Goal: Task Accomplishment & Management: Use online tool/utility

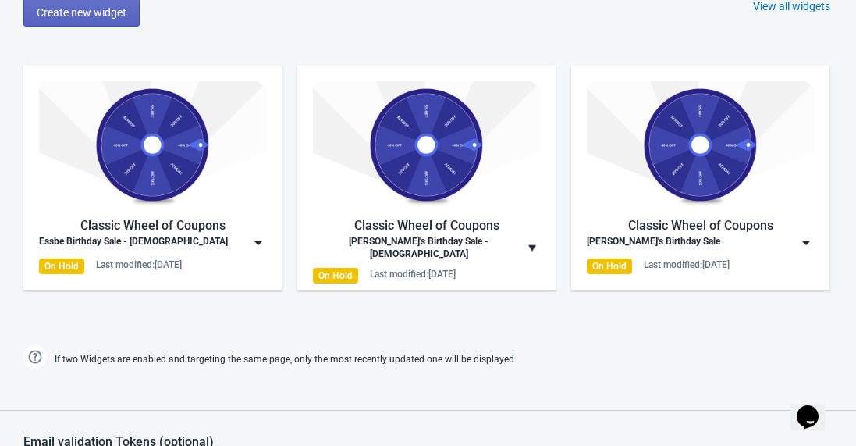
scroll to position [844, 0]
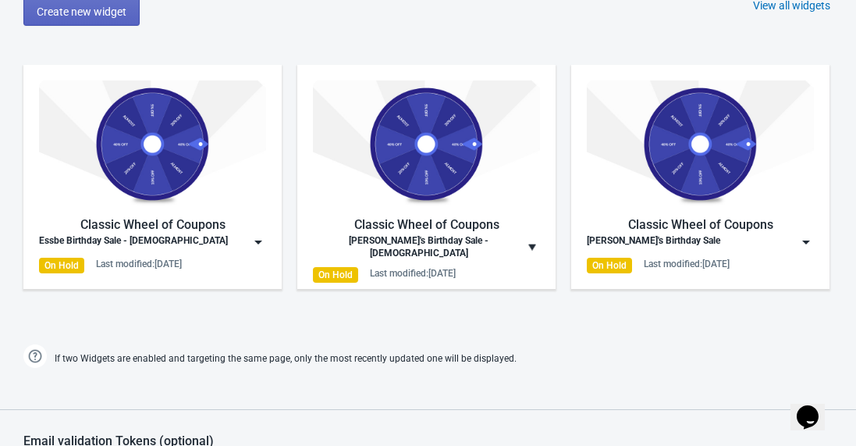
click at [772, 2] on div "View all widgets" at bounding box center [791, 6] width 77 height 16
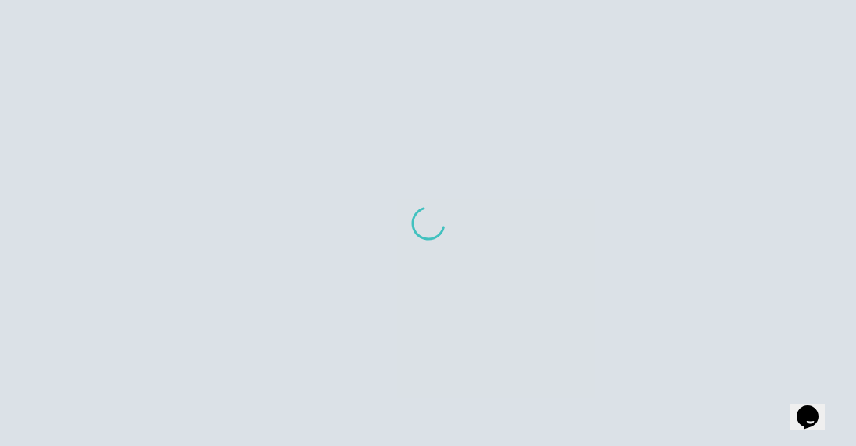
scroll to position [16, 0]
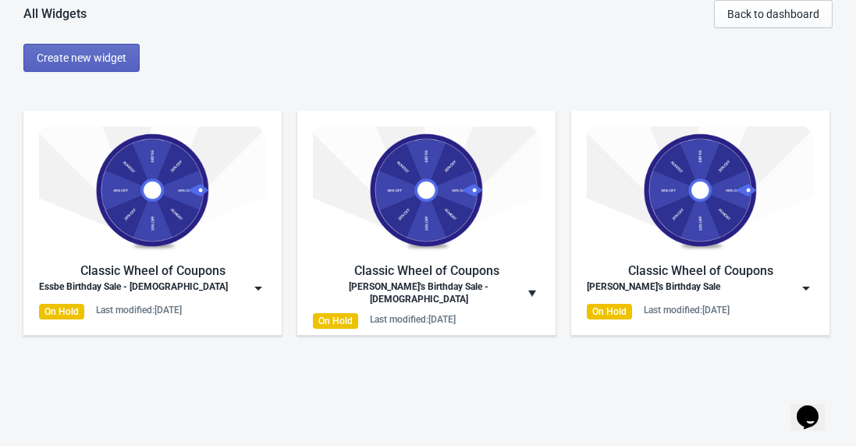
click at [258, 288] on img at bounding box center [258, 288] width 16 height 16
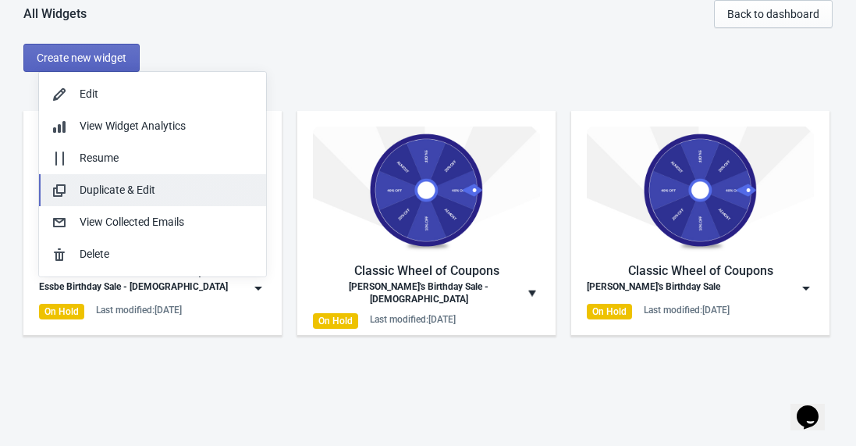
click at [184, 192] on div "Duplicate & Edit" at bounding box center [167, 190] width 174 height 16
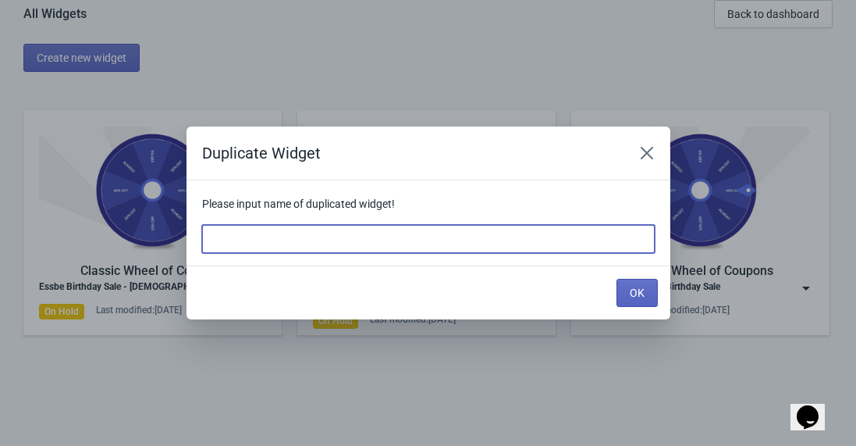
click at [258, 237] on input at bounding box center [428, 239] width 453 height 28
type input "Rochester Store 2nd Anniversary"
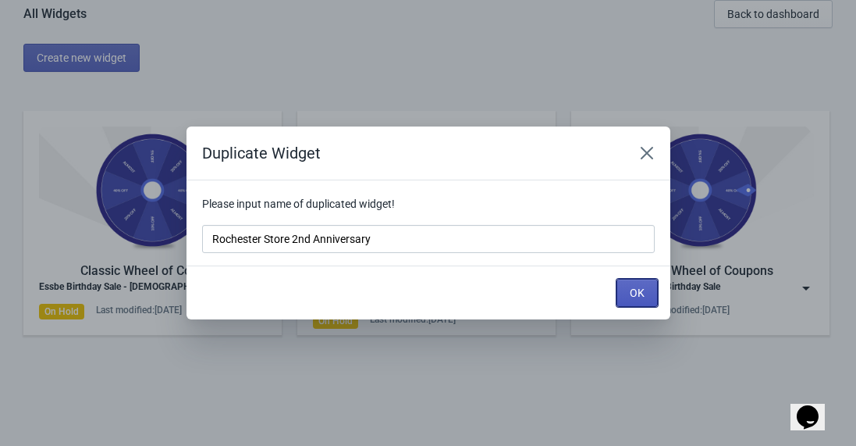
click at [642, 289] on span "OK" at bounding box center [637, 292] width 15 height 12
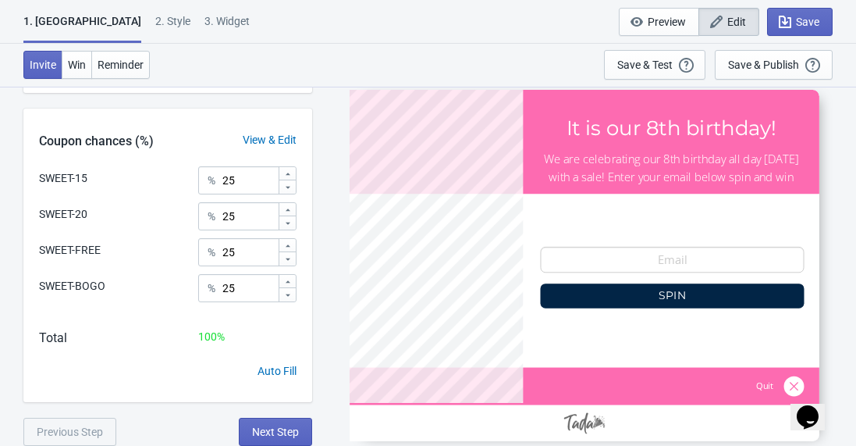
scroll to position [376, 0]
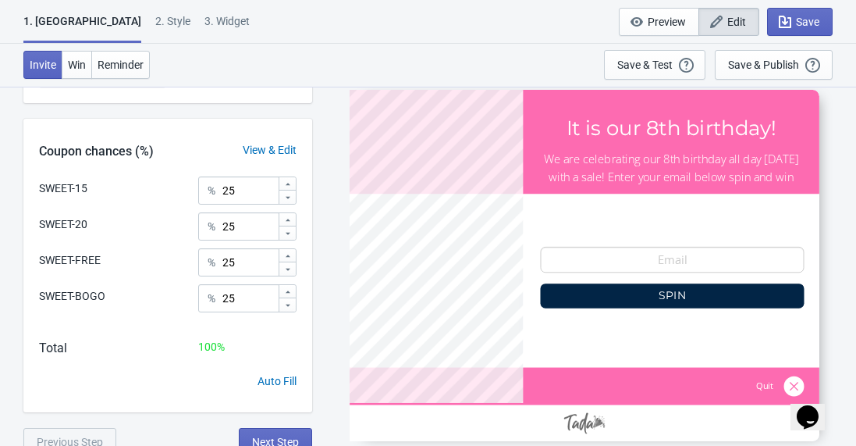
click at [281, 147] on div "View & Edit" at bounding box center [269, 150] width 85 height 16
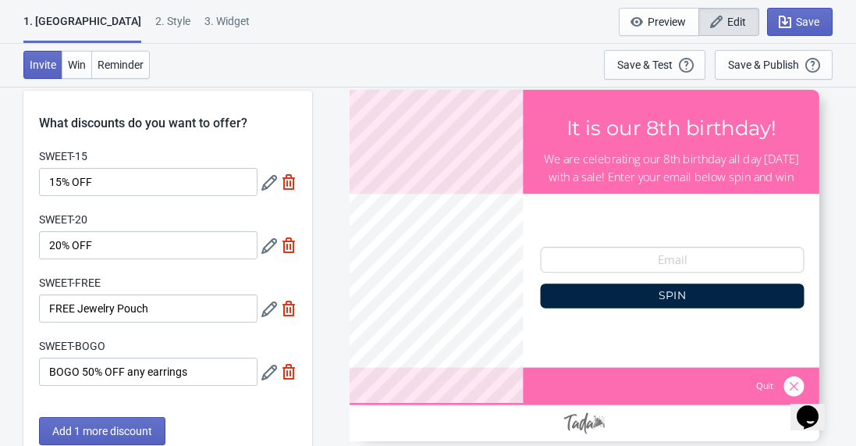
scroll to position [0, 0]
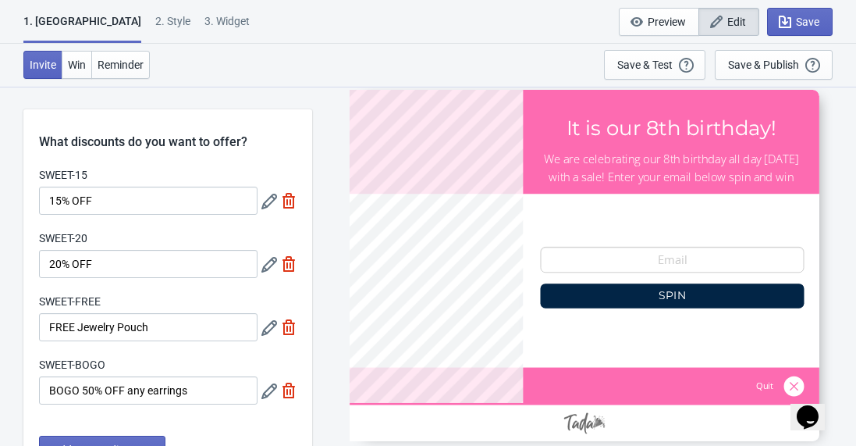
click at [268, 206] on icon at bounding box center [269, 202] width 16 height 16
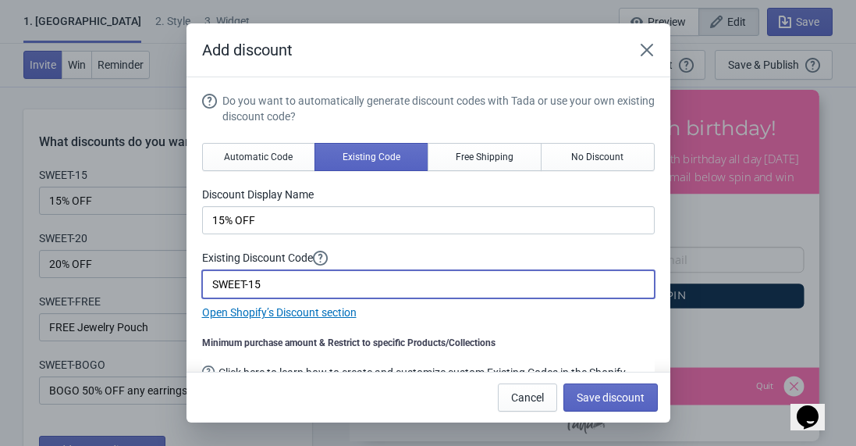
drag, startPoint x: 250, startPoint y: 285, endPoint x: 207, endPoint y: 285, distance: 42.9
click at [207, 285] on input "SWEET-15" at bounding box center [428, 284] width 453 height 28
type input "CHEERS-15"
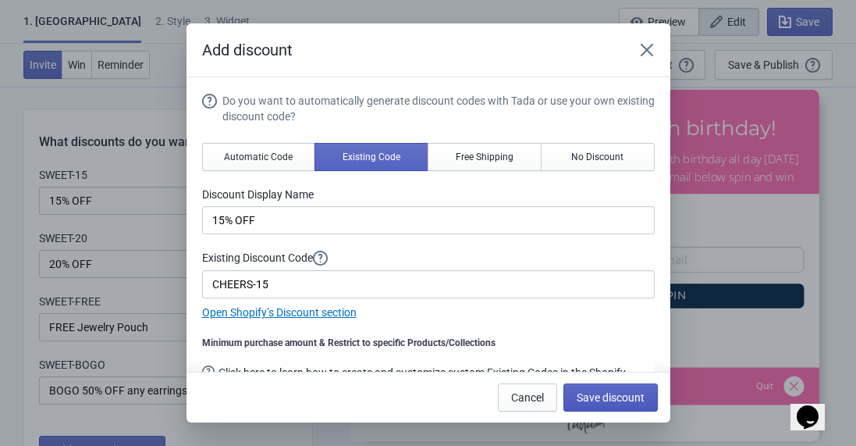
click at [629, 396] on span "Save discount" at bounding box center [611, 397] width 68 height 12
type input "CHEERS-15"
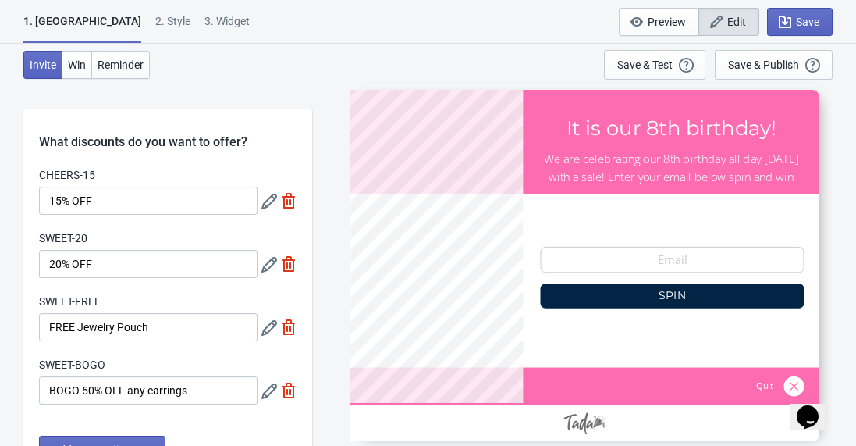
click at [270, 263] on icon at bounding box center [269, 265] width 16 height 16
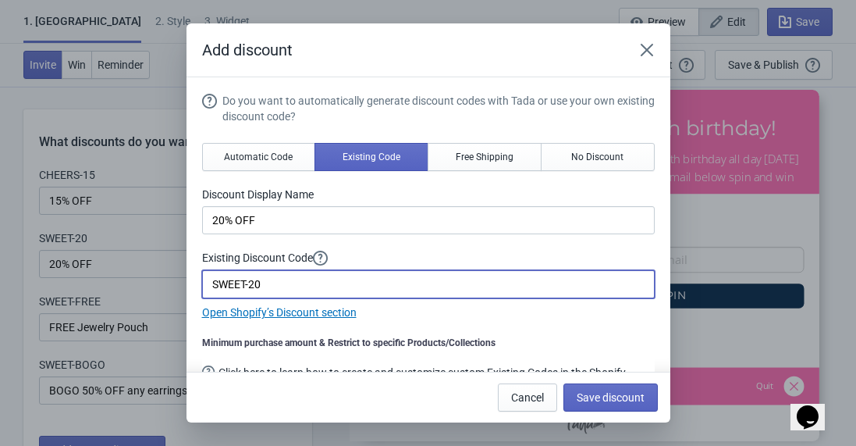
drag, startPoint x: 248, startPoint y: 285, endPoint x: 205, endPoint y: 285, distance: 42.9
click at [206, 285] on input "SWEET-20" at bounding box center [428, 284] width 453 height 28
type input "CHEERS-20"
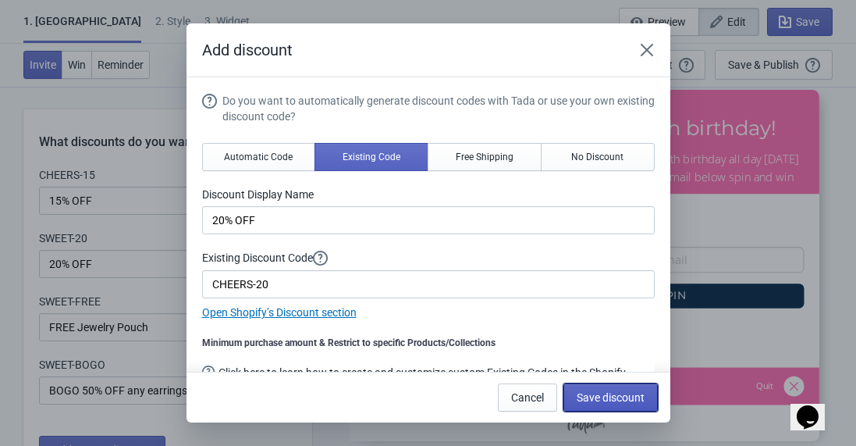
click at [625, 399] on span "Save discount" at bounding box center [611, 397] width 68 height 12
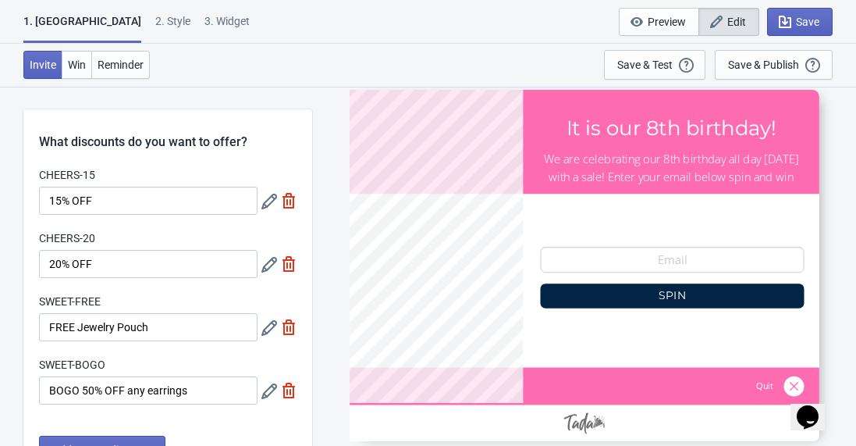
click at [268, 324] on icon at bounding box center [269, 328] width 16 height 16
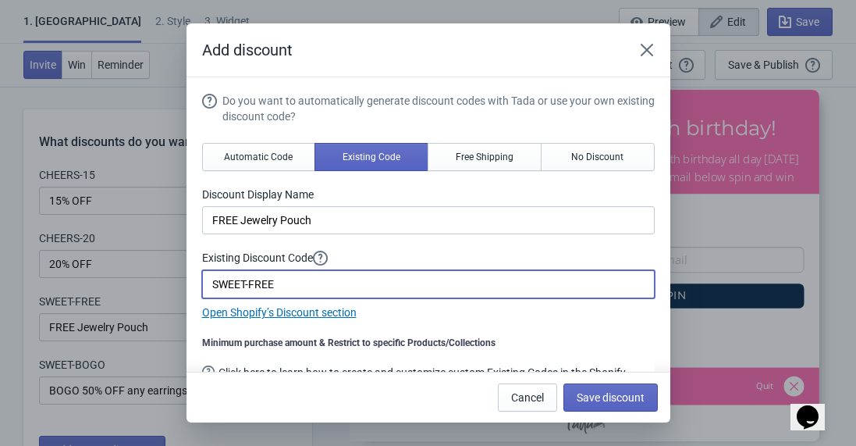
click at [235, 286] on input "SWEET-FREE" at bounding box center [428, 284] width 453 height 28
type input "CHEERS-FREE"
click at [614, 397] on span "Save discount" at bounding box center [611, 397] width 68 height 12
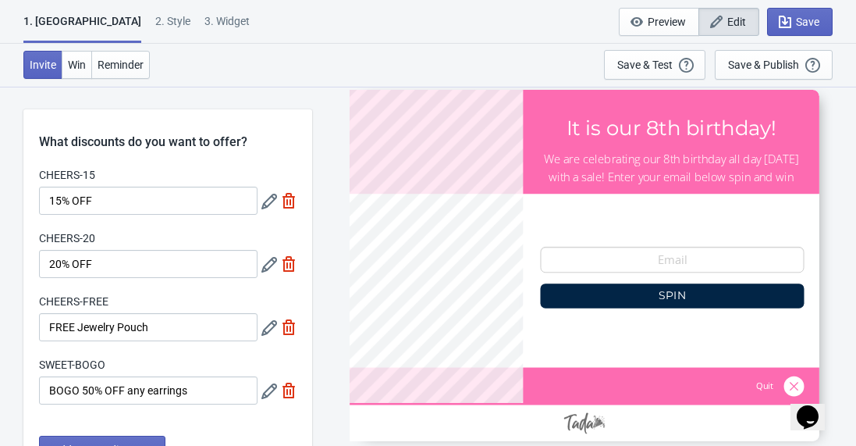
click at [268, 390] on icon at bounding box center [269, 391] width 16 height 16
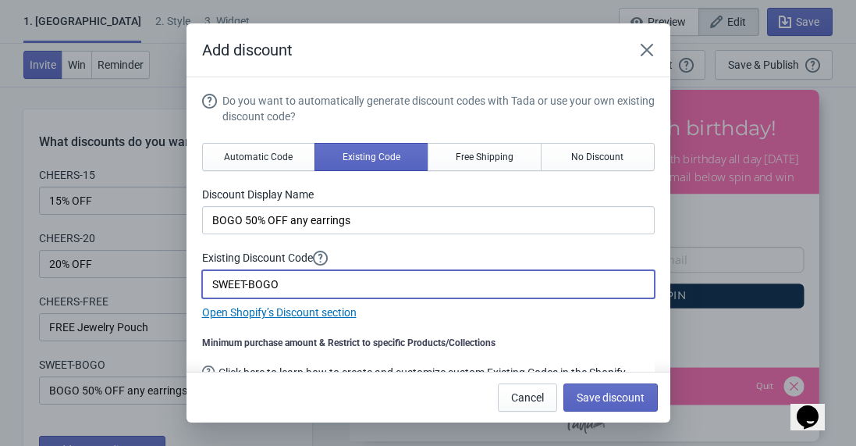
drag, startPoint x: 247, startPoint y: 284, endPoint x: 206, endPoint y: 285, distance: 41.4
click at [206, 285] on input "SWEET-BOGO" at bounding box center [428, 284] width 453 height 28
type input "CHEERS-BOGO"
click at [619, 398] on span "Save discount" at bounding box center [611, 397] width 68 height 12
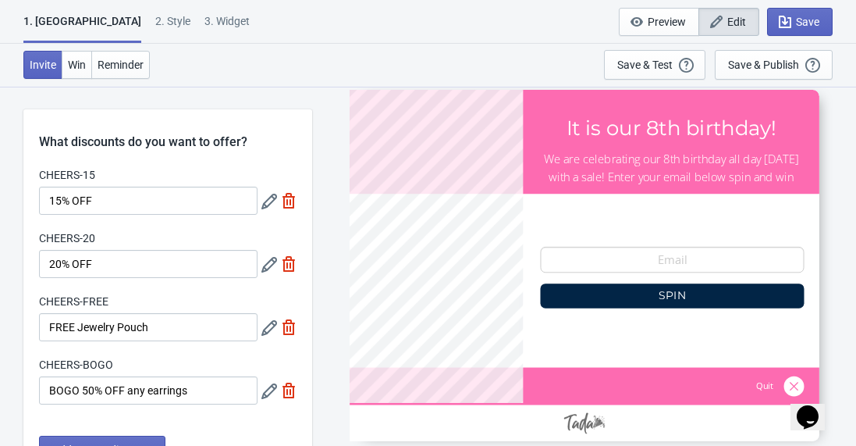
click at [722, 23] on icon "button" at bounding box center [717, 22] width 16 height 16
click at [79, 72] on button "Win" at bounding box center [77, 65] width 30 height 28
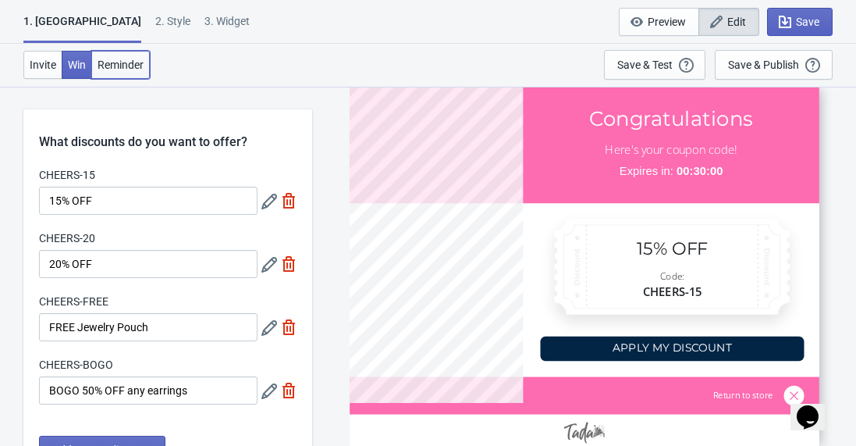
click at [118, 66] on span "Reminder" at bounding box center [121, 65] width 46 height 12
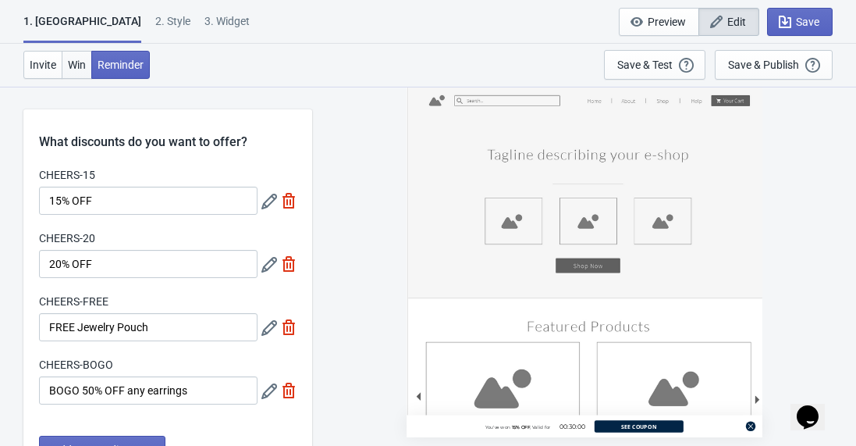
click at [77, 68] on span "Win" at bounding box center [77, 65] width 18 height 12
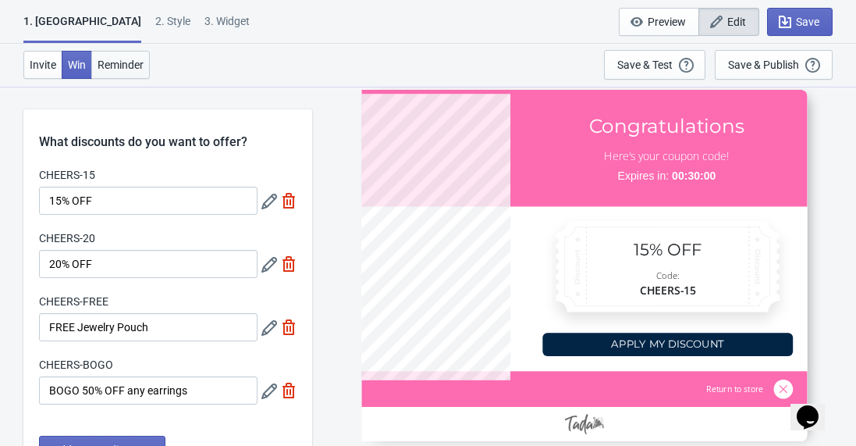
click at [144, 65] on span "Reminder" at bounding box center [121, 65] width 46 height 12
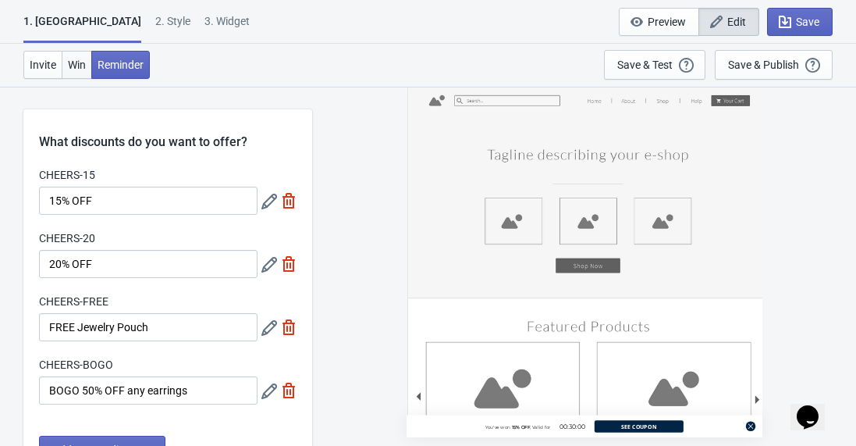
click at [65, 72] on button "Win" at bounding box center [77, 65] width 30 height 28
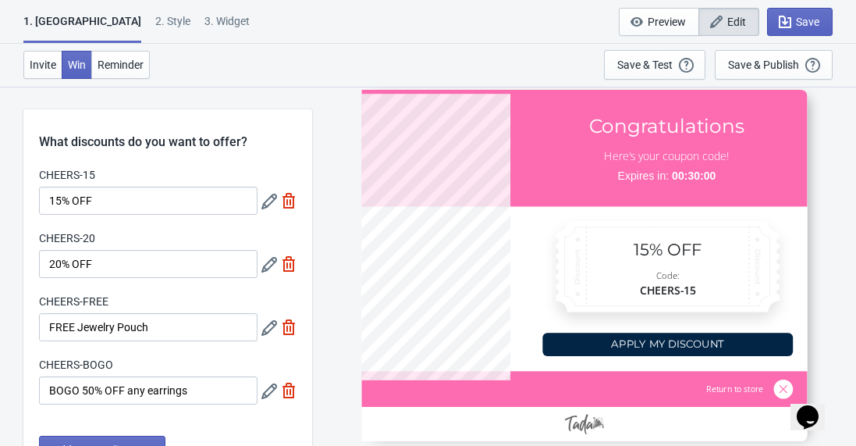
click at [155, 23] on div "2 . Style" at bounding box center [172, 26] width 35 height 27
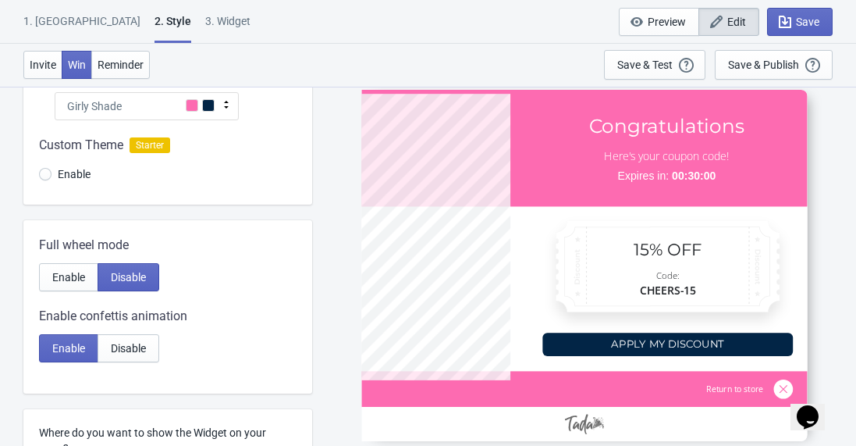
scroll to position [173, 0]
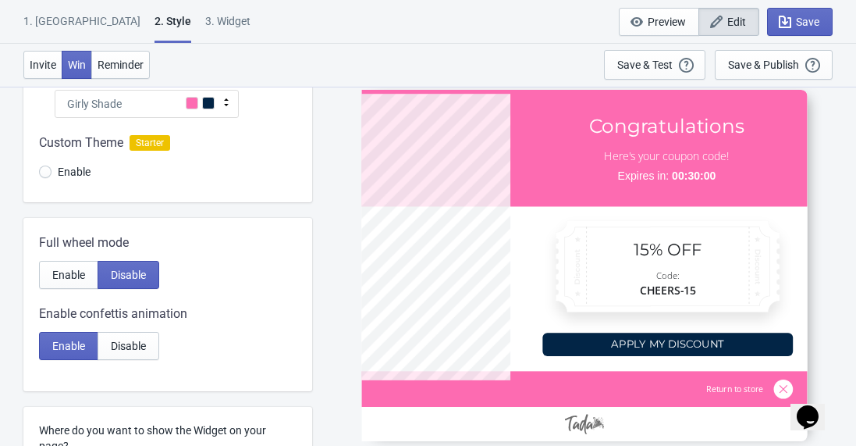
click at [227, 105] on icon at bounding box center [226, 102] width 5 height 8
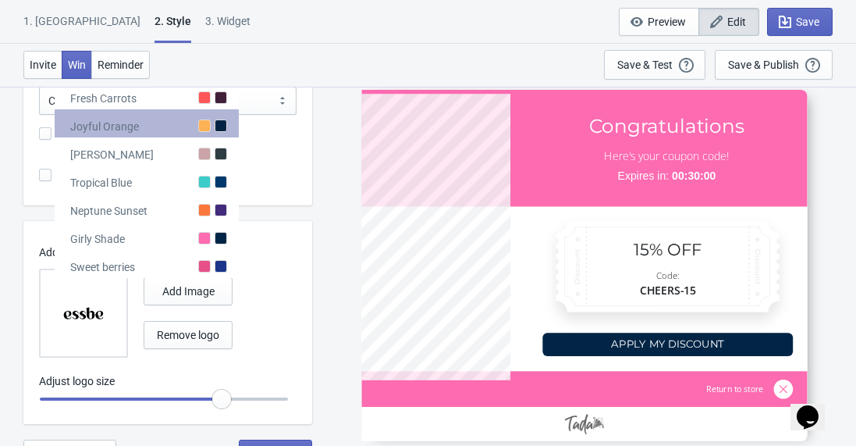
scroll to position [548, 0]
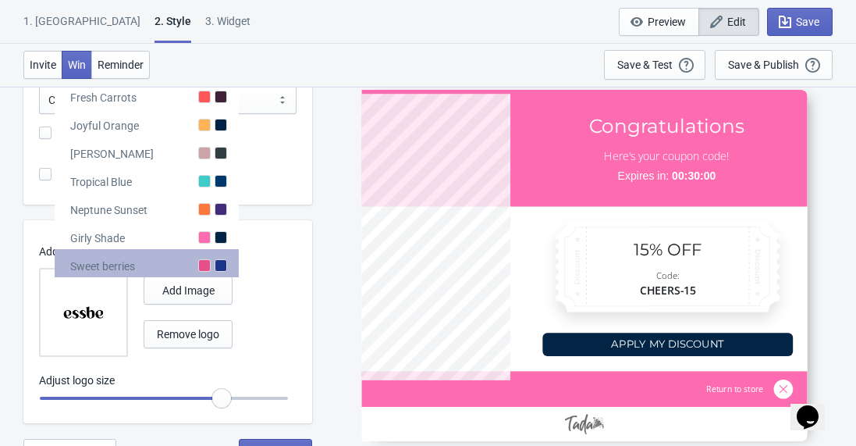
click at [220, 266] on div at bounding box center [221, 265] width 12 height 12
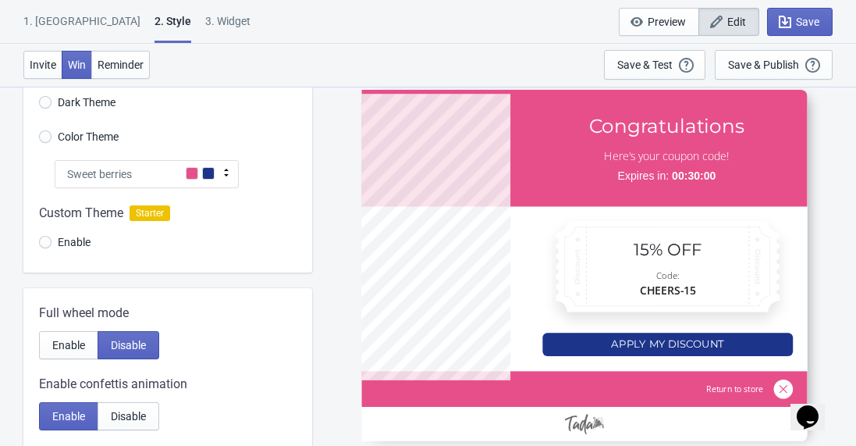
scroll to position [70, 0]
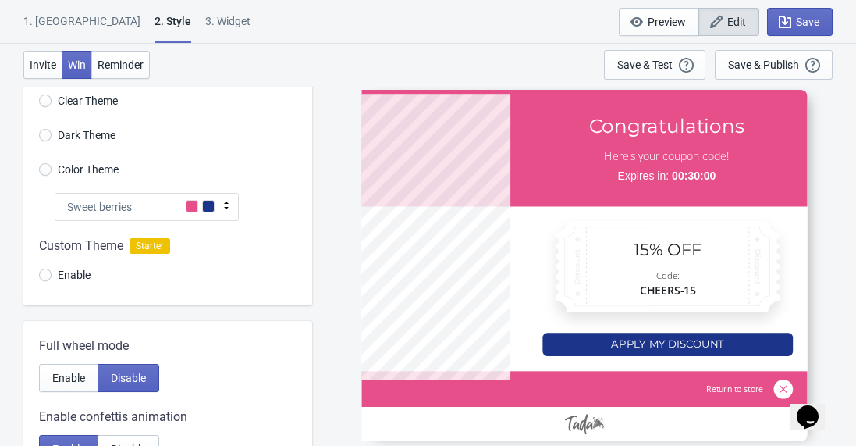
click at [194, 211] on span at bounding box center [192, 206] width 12 height 12
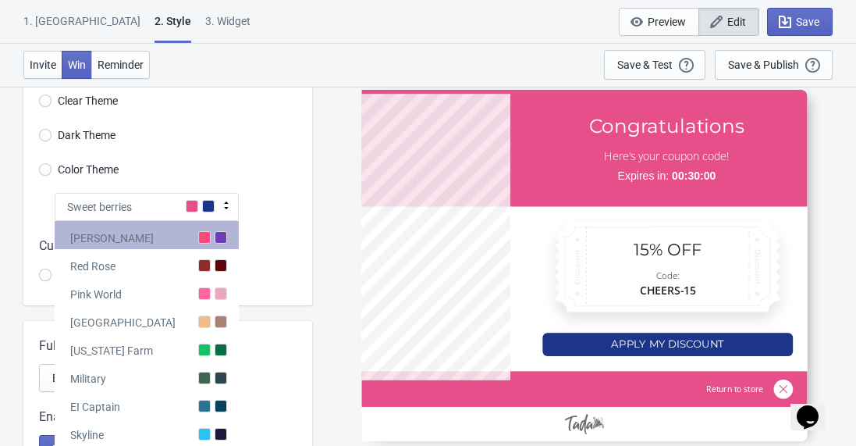
click at [183, 243] on div "[PERSON_NAME]" at bounding box center [147, 235] width 184 height 28
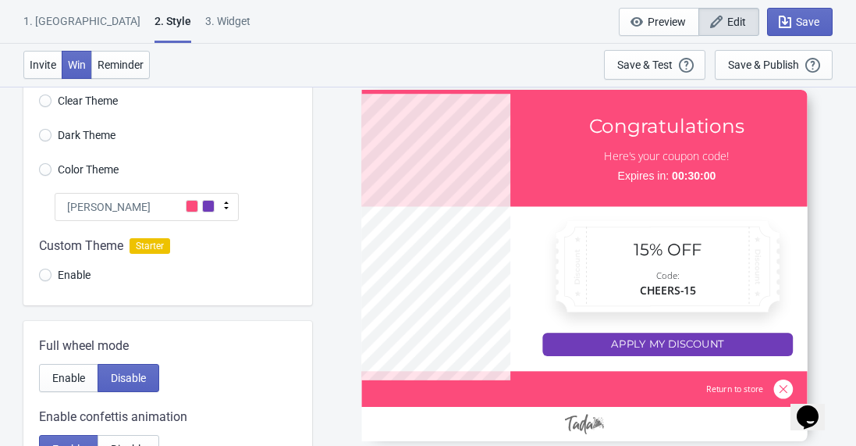
click at [214, 207] on span at bounding box center [208, 206] width 12 height 12
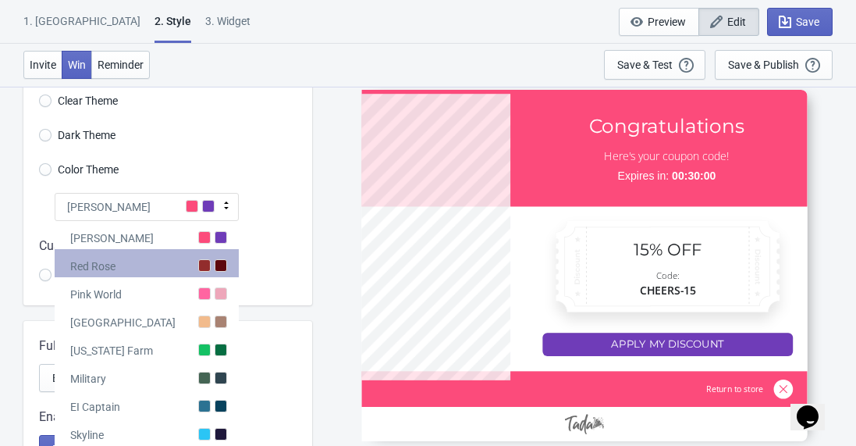
click at [210, 260] on div at bounding box center [204, 265] width 12 height 12
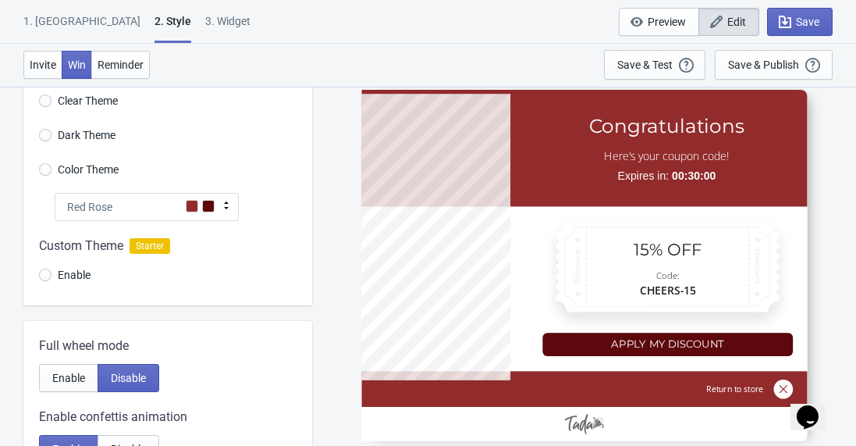
click at [209, 209] on span at bounding box center [208, 206] width 12 height 12
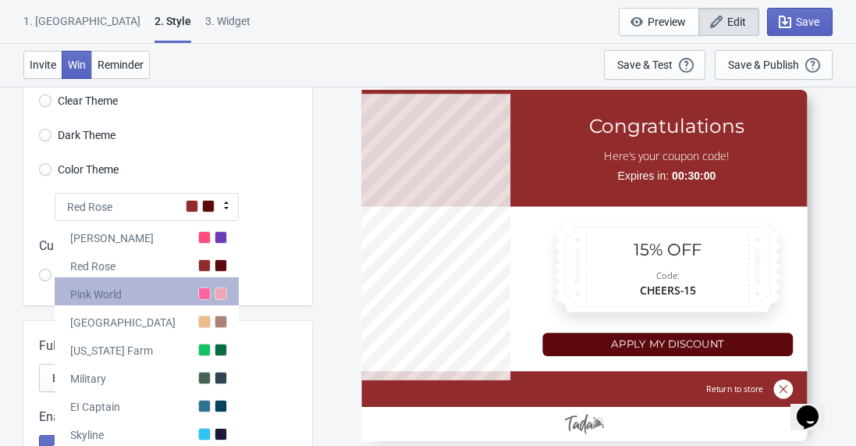
click at [211, 284] on div "Pink World" at bounding box center [147, 291] width 184 height 28
radio input "true"
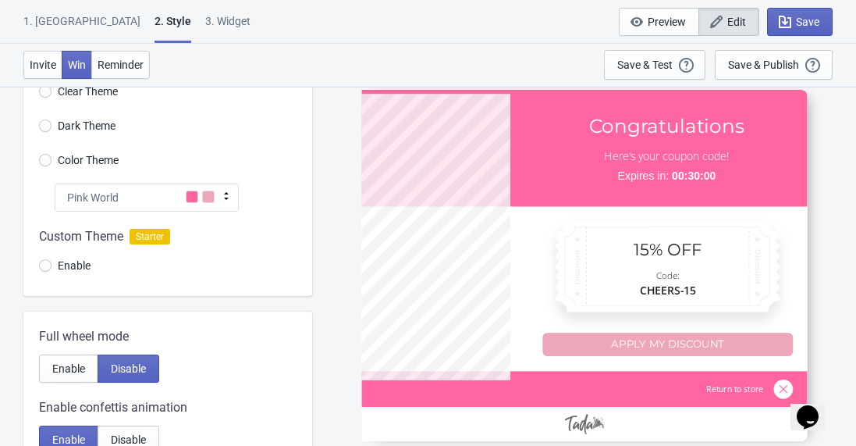
scroll to position [0, 0]
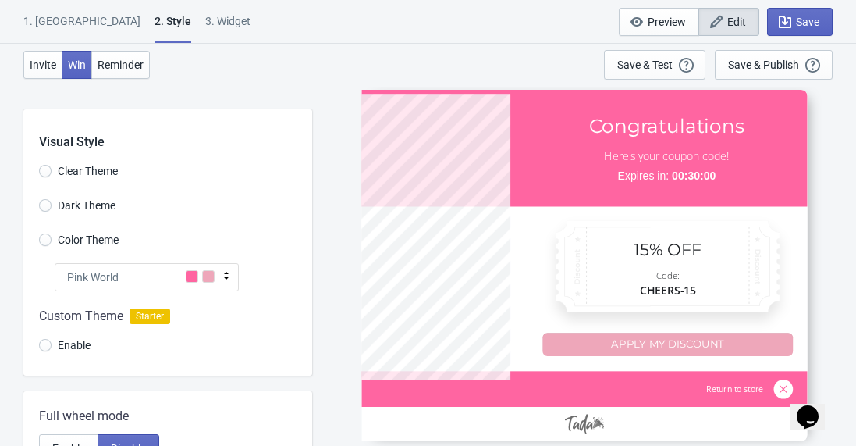
click at [205, 17] on div "3. Widget" at bounding box center [227, 26] width 45 height 27
select select "middle_left"
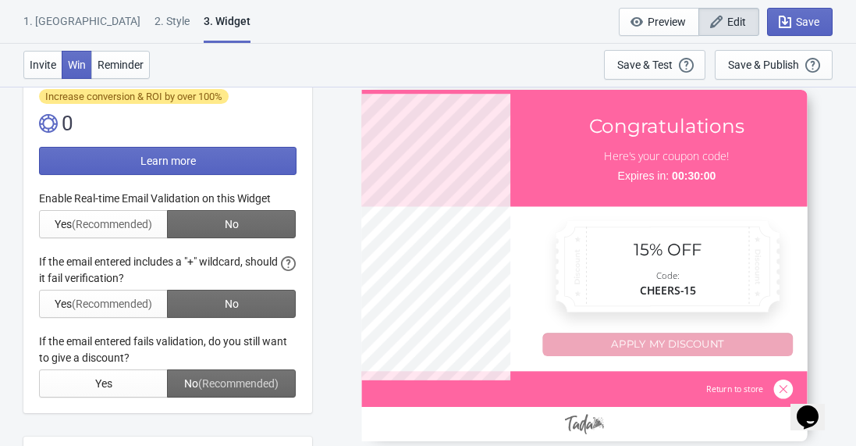
scroll to position [357, 0]
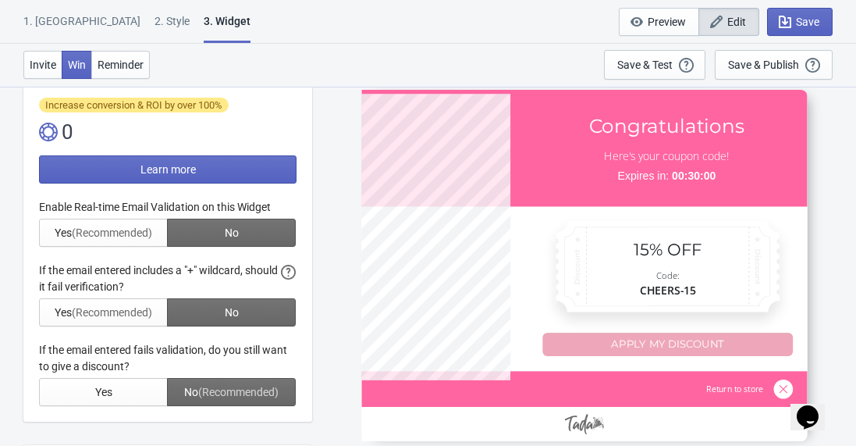
click at [142, 390] on div at bounding box center [167, 302] width 257 height 207
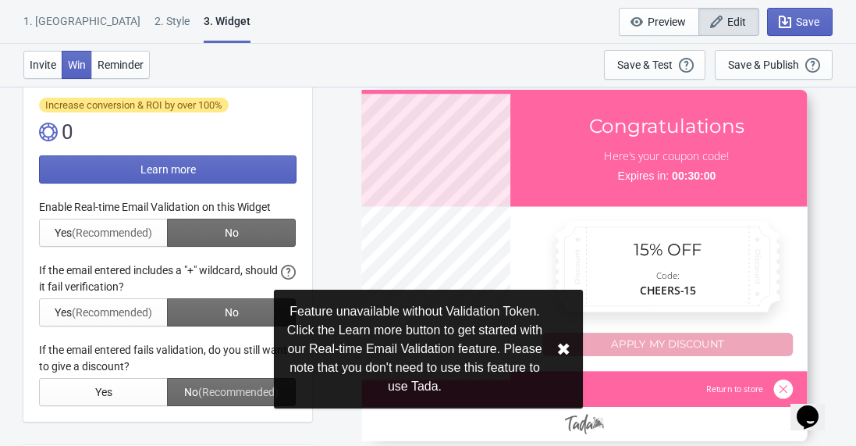
click at [563, 350] on button "✖︎" at bounding box center [563, 349] width 14 height 20
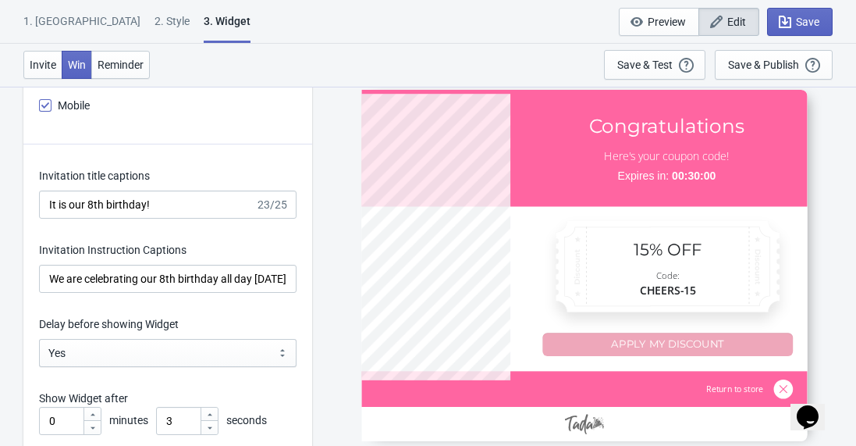
scroll to position [2242, 0]
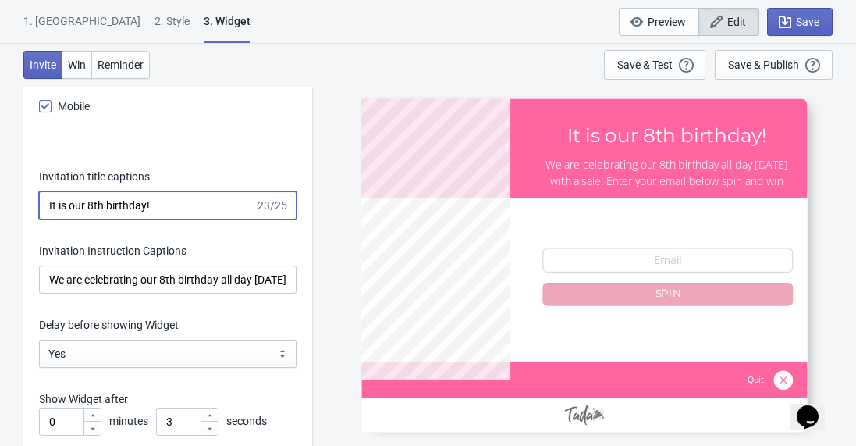
click at [123, 206] on input "It is our 8th birthday!" at bounding box center [147, 205] width 216 height 28
type input "Rochester Store 2nd Anniv"
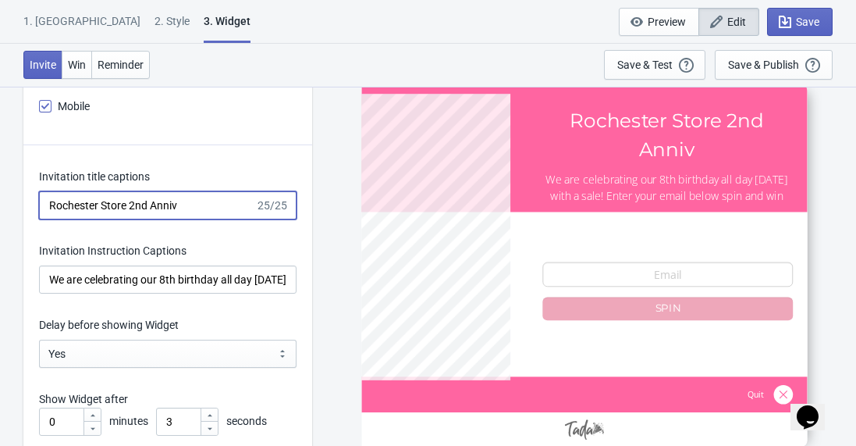
click at [132, 204] on input "Rochester Store 2nd Anniv" at bounding box center [147, 205] width 216 height 28
type input "2nd Anniversary in Roches"
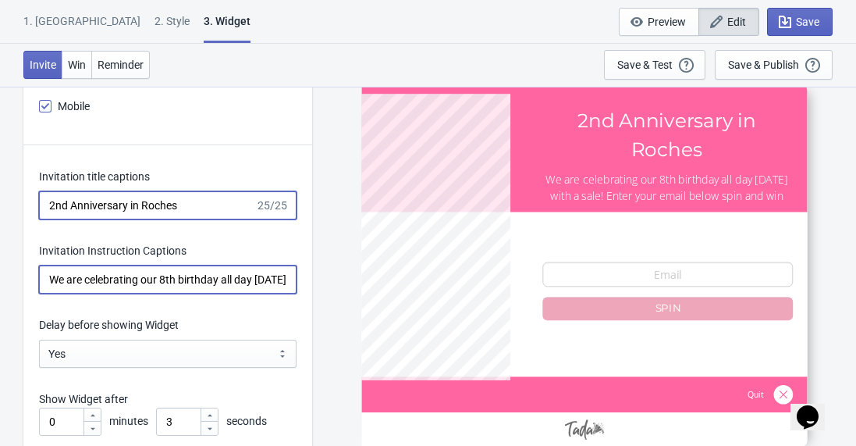
click at [124, 279] on input "We are celebrating our 8th birthday all day [DATE] with a sale! Enter your emai…" at bounding box center [167, 279] width 257 height 28
drag, startPoint x: 229, startPoint y: 279, endPoint x: 183, endPoint y: 280, distance: 46.0
click at [184, 280] on input "We are celebrating our 8th birthday all day [DATE] with a sale! Enter your emai…" at bounding box center [167, 279] width 257 height 28
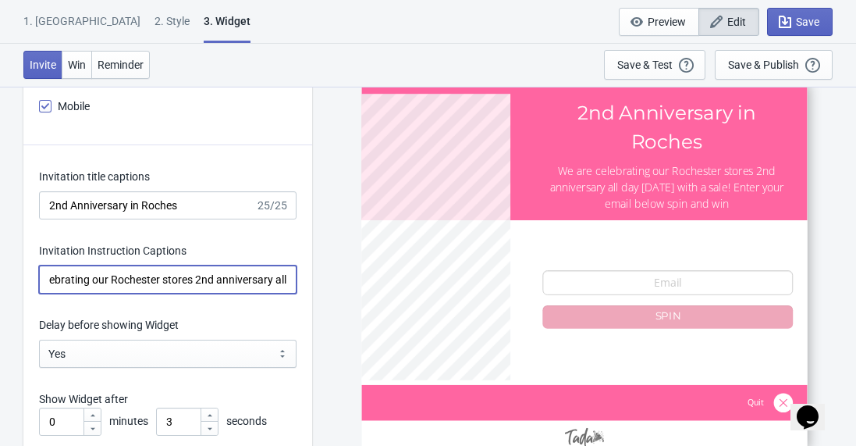
scroll to position [0, 51]
type input "We are celebrating our Rochester stores 2nd anniversary all day [DATE] with a s…"
click at [204, 202] on input "2nd Anniversary in Roches" at bounding box center [147, 205] width 216 height 28
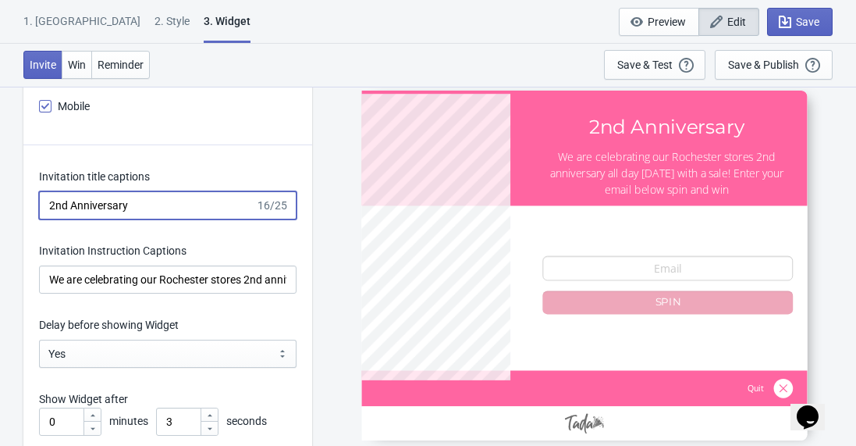
click at [134, 207] on input "2nd Anniversary" at bounding box center [147, 205] width 216 height 28
type input "Celebrate With Us!"
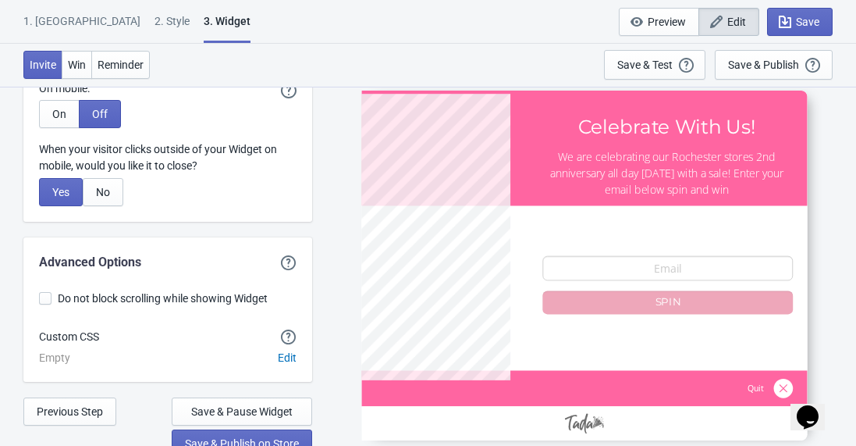
scroll to position [4232, 0]
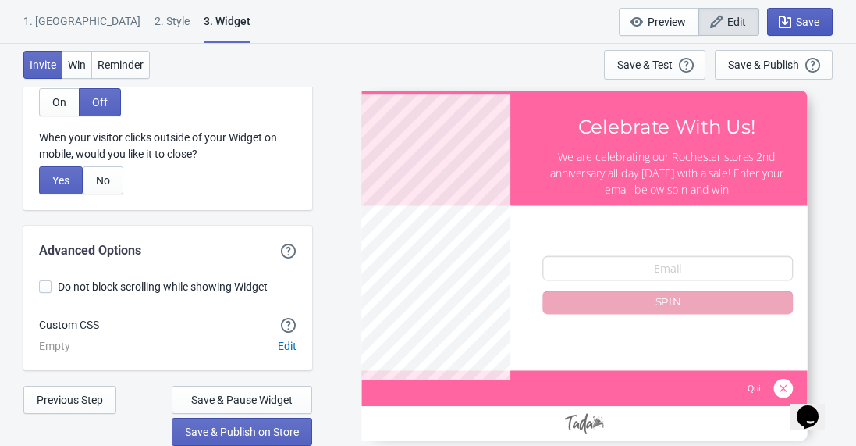
click at [816, 20] on span "Save" at bounding box center [807, 22] width 23 height 12
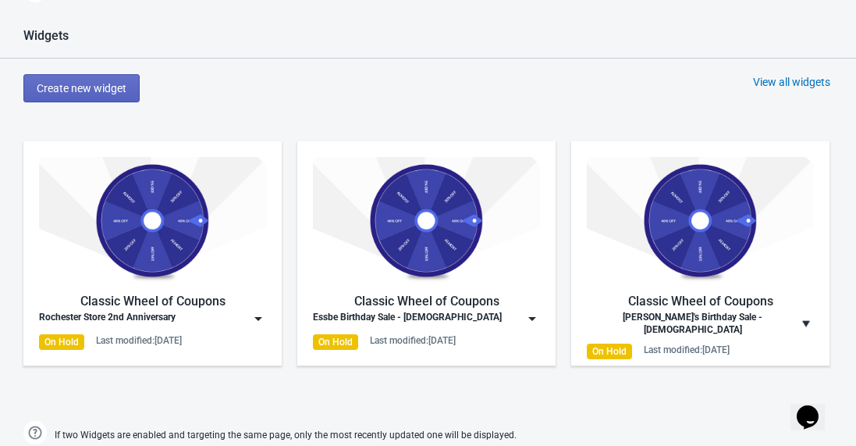
scroll to position [753, 0]
